Goal: Navigation & Orientation: Find specific page/section

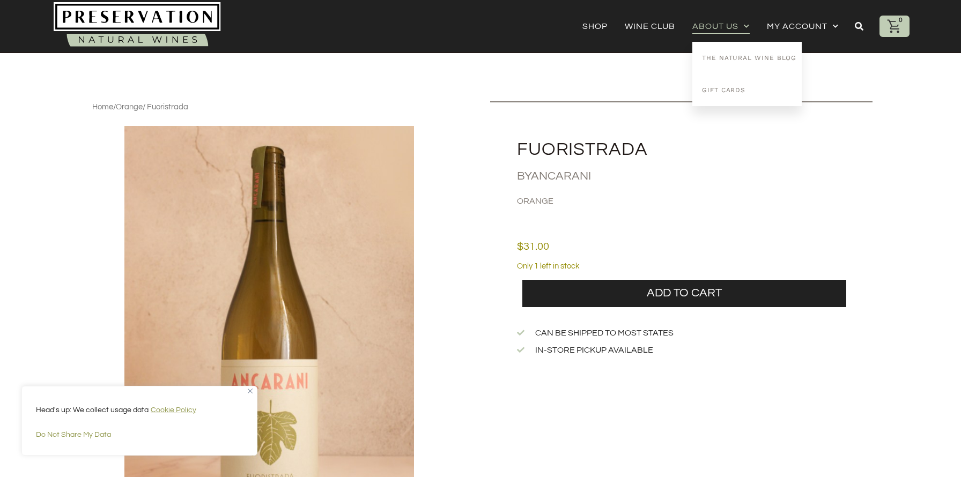
click at [732, 29] on link "About Us" at bounding box center [720, 26] width 57 height 15
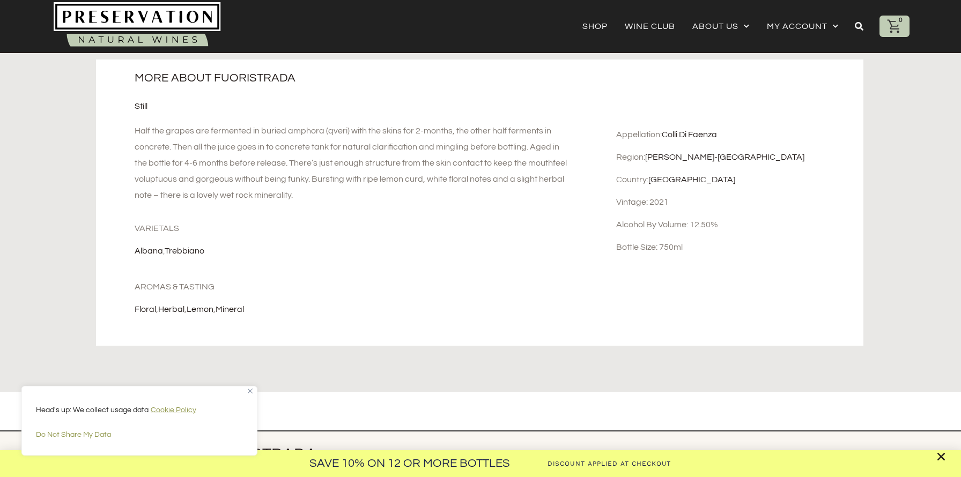
scroll to position [398, 0]
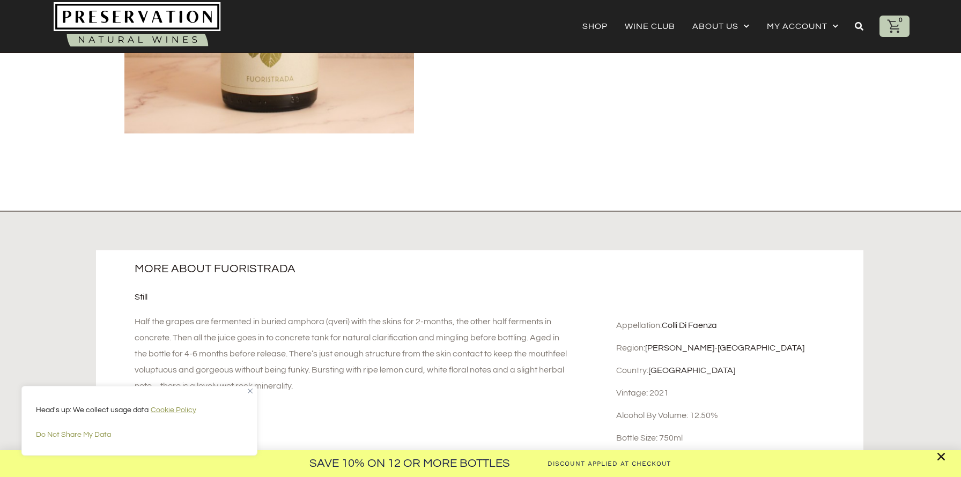
click at [759, 31] on div "Save 10% on 12 or more Bottles Discount Applied at Checkout" at bounding box center [480, 238] width 961 height 477
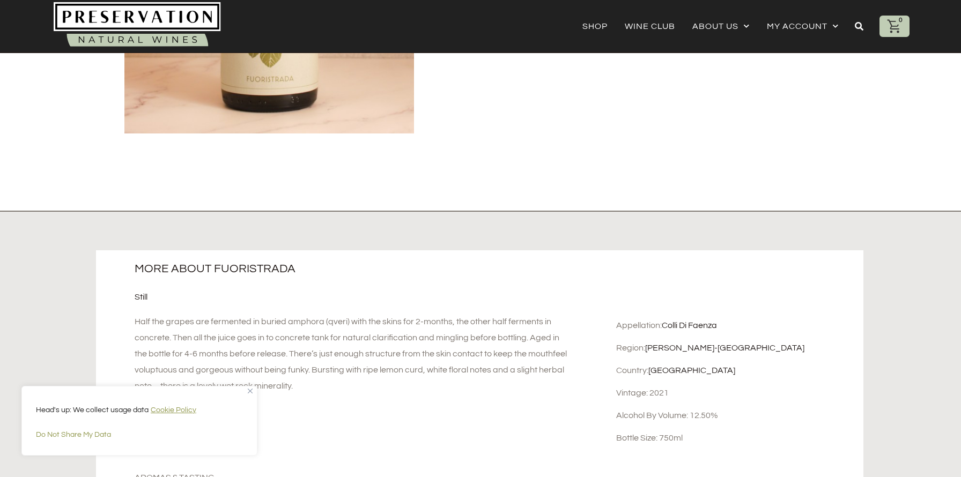
click at [743, 28] on div "Save 10% on 12 or more Bottles Discount Applied at Checkout" at bounding box center [480, 238] width 961 height 477
click at [654, 19] on link "Wine Club" at bounding box center [650, 26] width 50 height 15
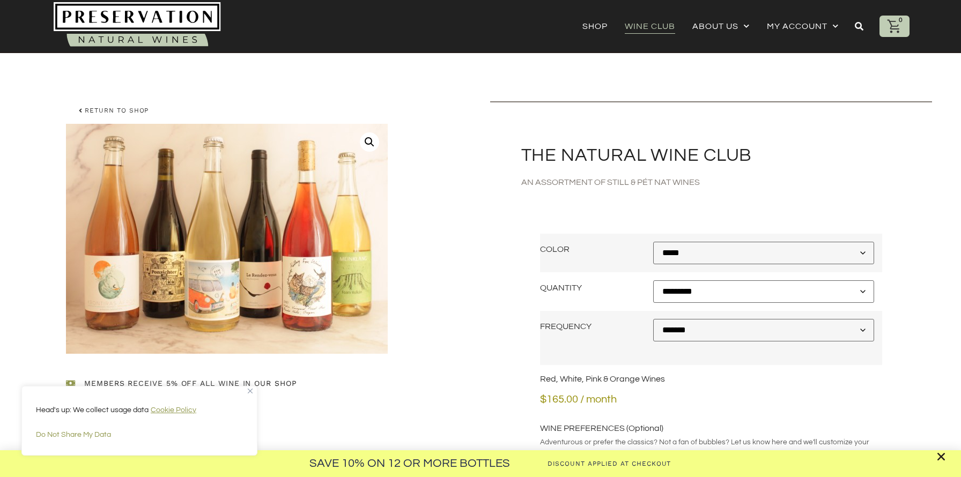
click at [597, 24] on div "Save 10% on 12 or more Bottles Discount Applied at Checkout" at bounding box center [480, 238] width 961 height 477
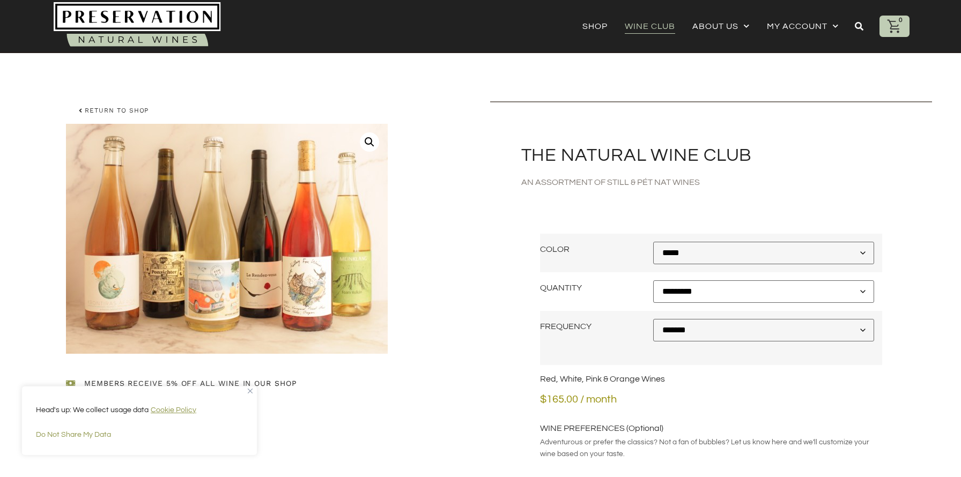
click at [597, 27] on div "Save 10% on 12 or more Bottles Discount Applied at Checkout" at bounding box center [480, 238] width 961 height 477
click at [597, 29] on link "Shop" at bounding box center [594, 26] width 25 height 15
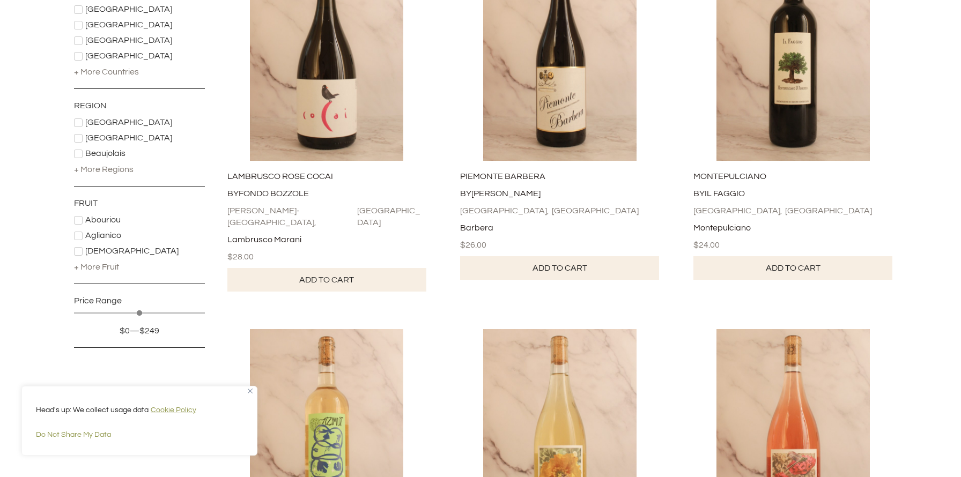
scroll to position [290, 0]
